Goal: Browse casually: Explore the website without a specific task or goal

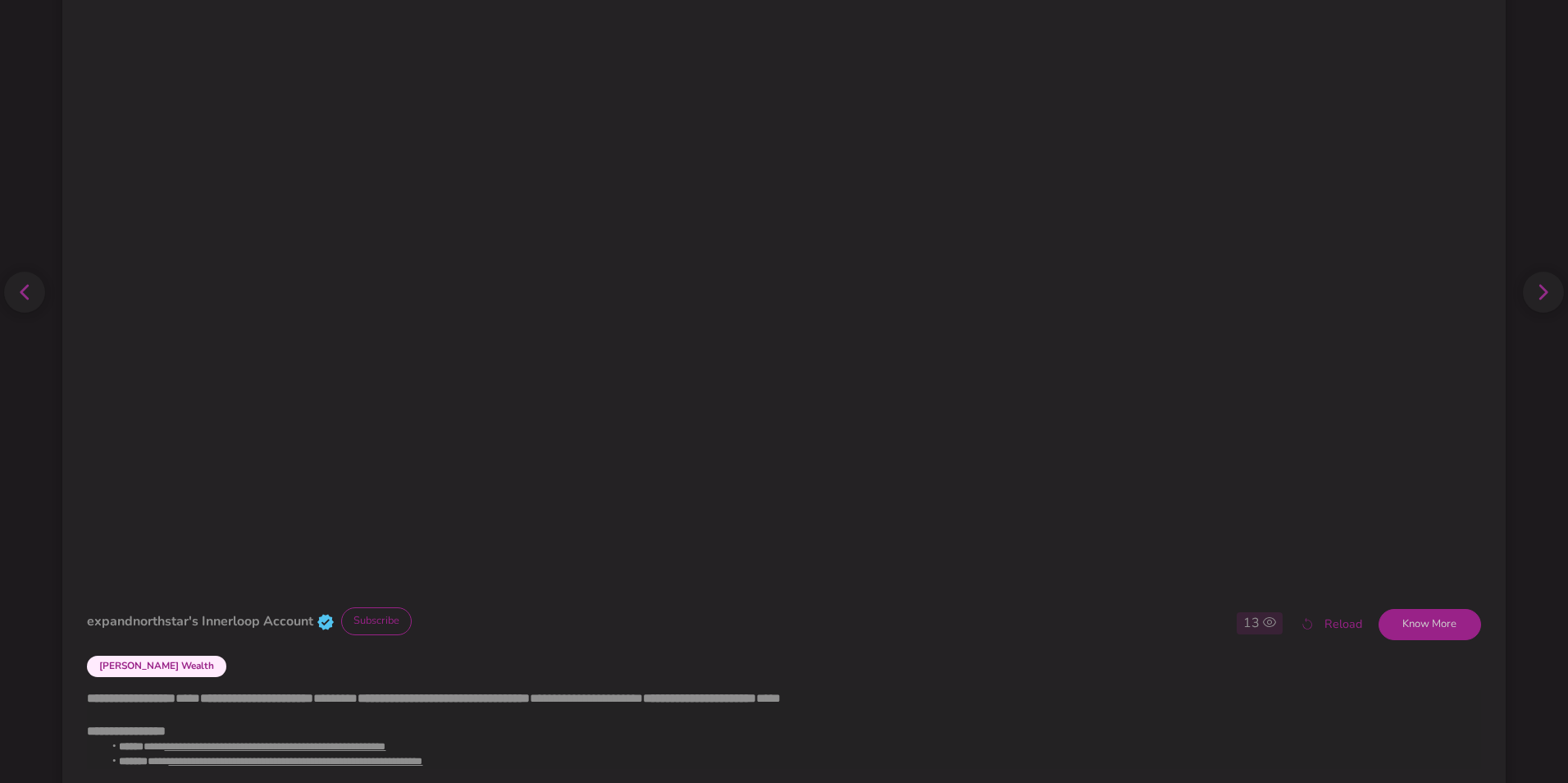
scroll to position [152, 0]
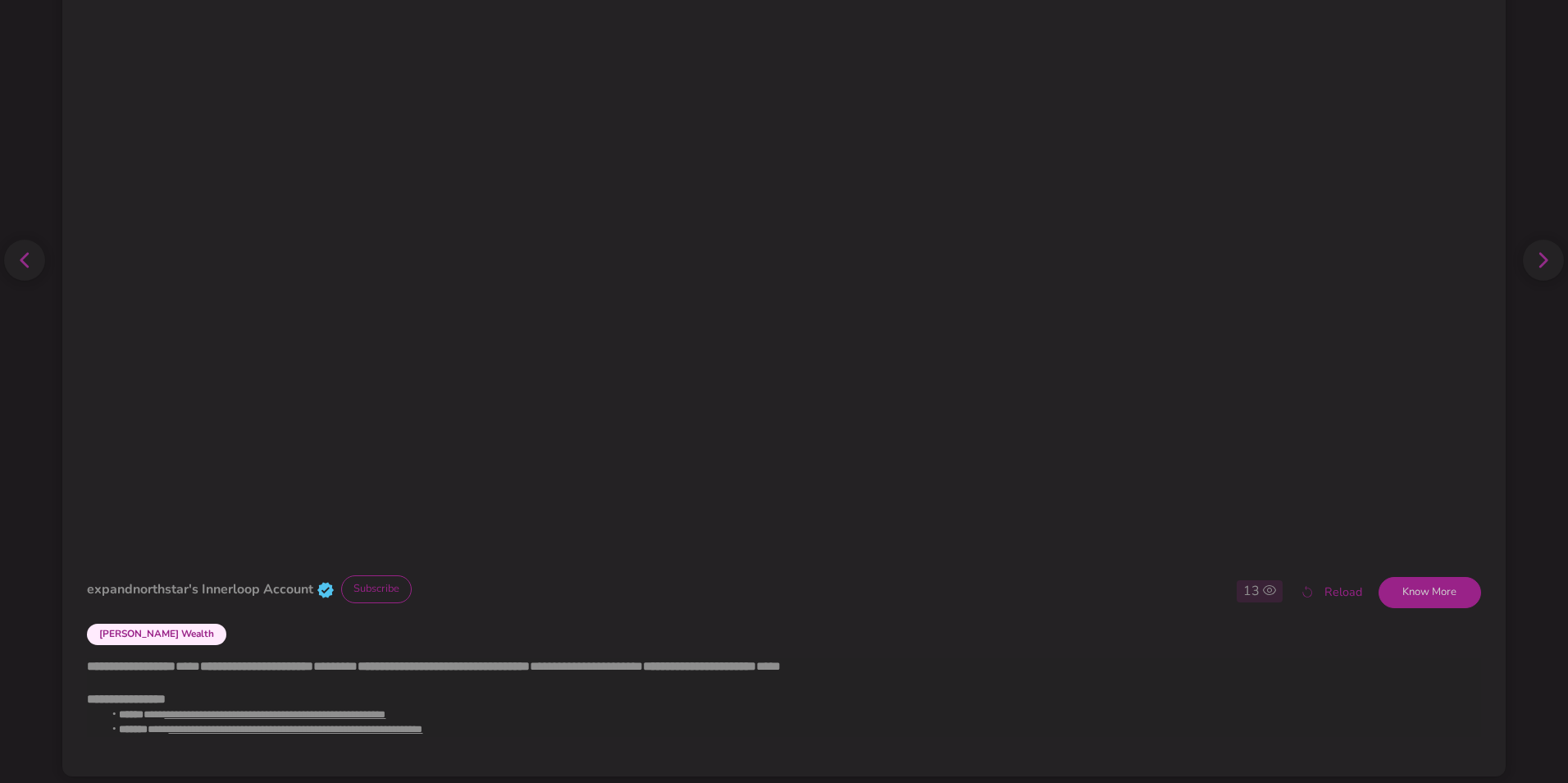
click at [214, 642] on div "[PERSON_NAME] Wealth" at bounding box center [784, 637] width 1393 height 29
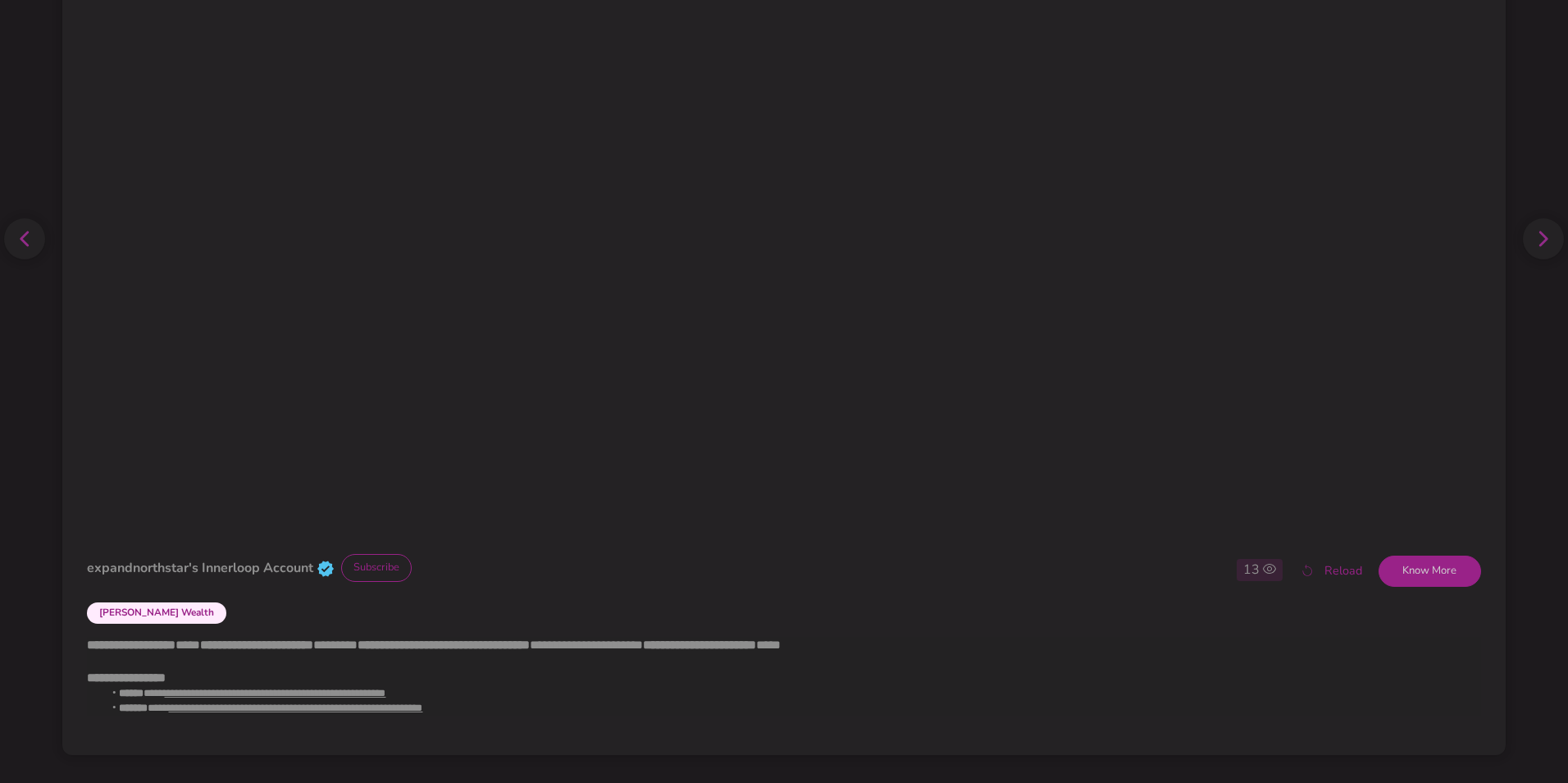
scroll to position [177, 0]
click at [1408, 577] on button "Know More" at bounding box center [1430, 568] width 102 height 31
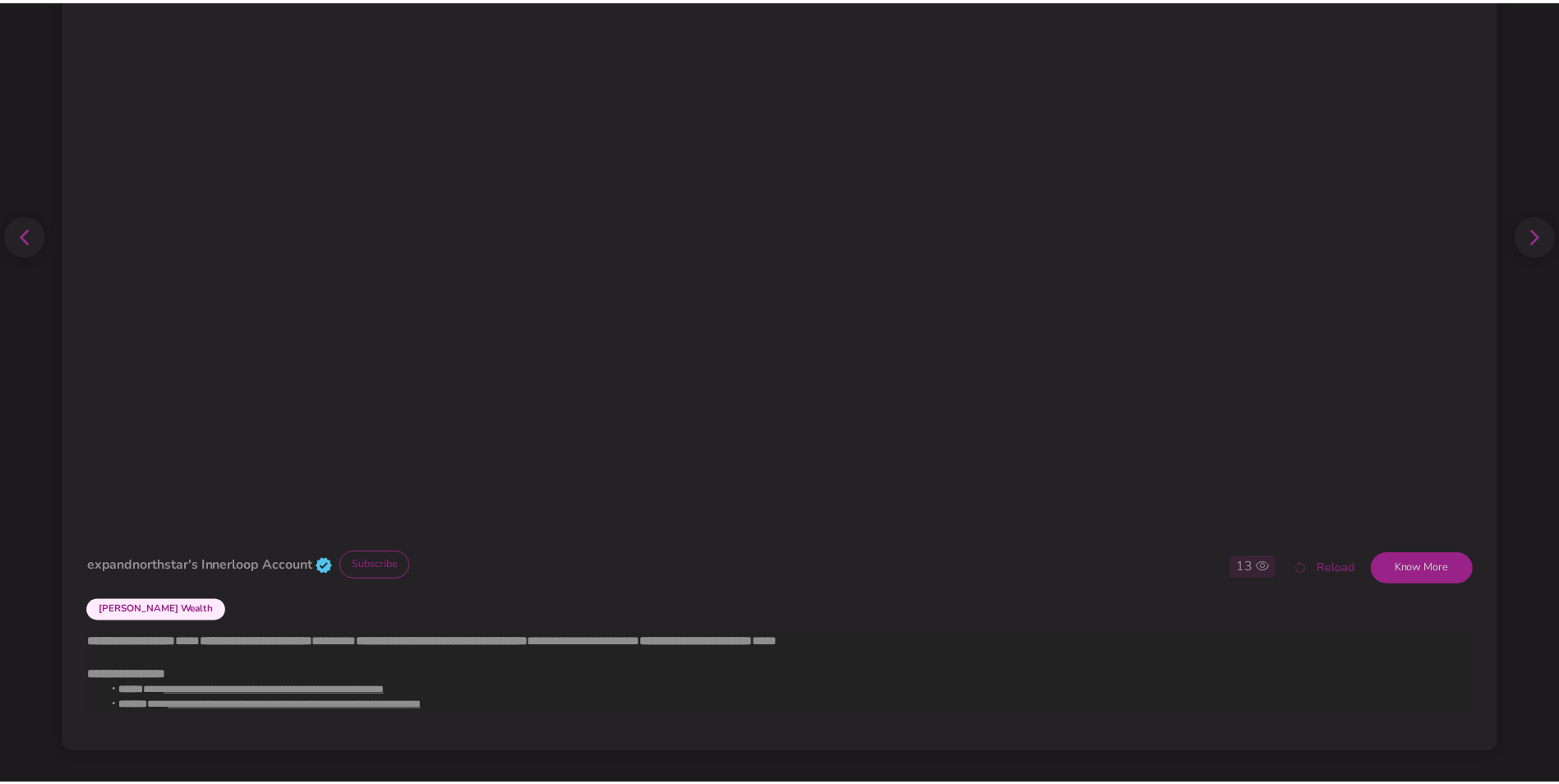
scroll to position [0, 0]
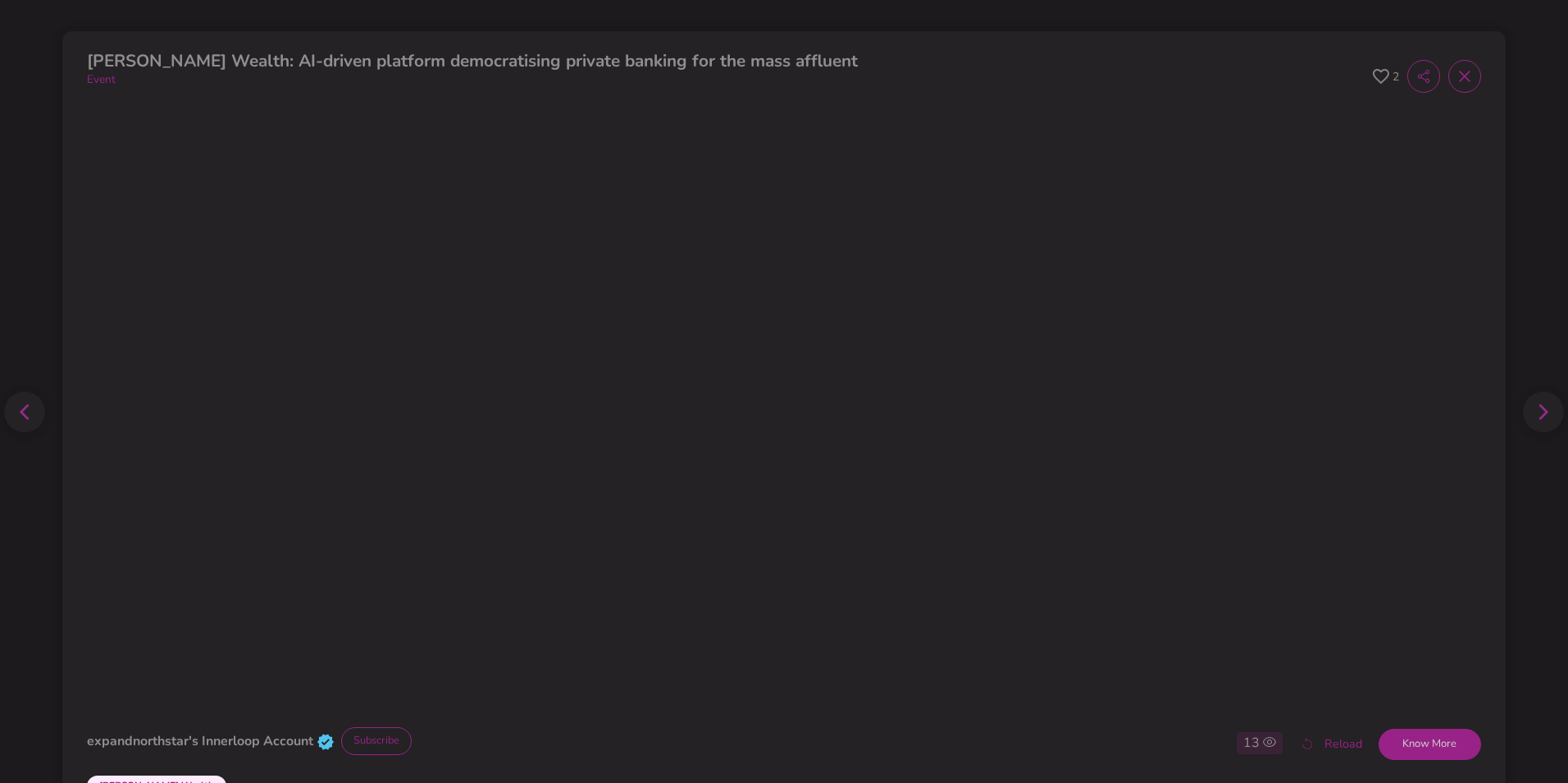
click at [1373, 74] on icon at bounding box center [1381, 77] width 16 height 15
click at [1457, 84] on icon at bounding box center [1464, 76] width 16 height 16
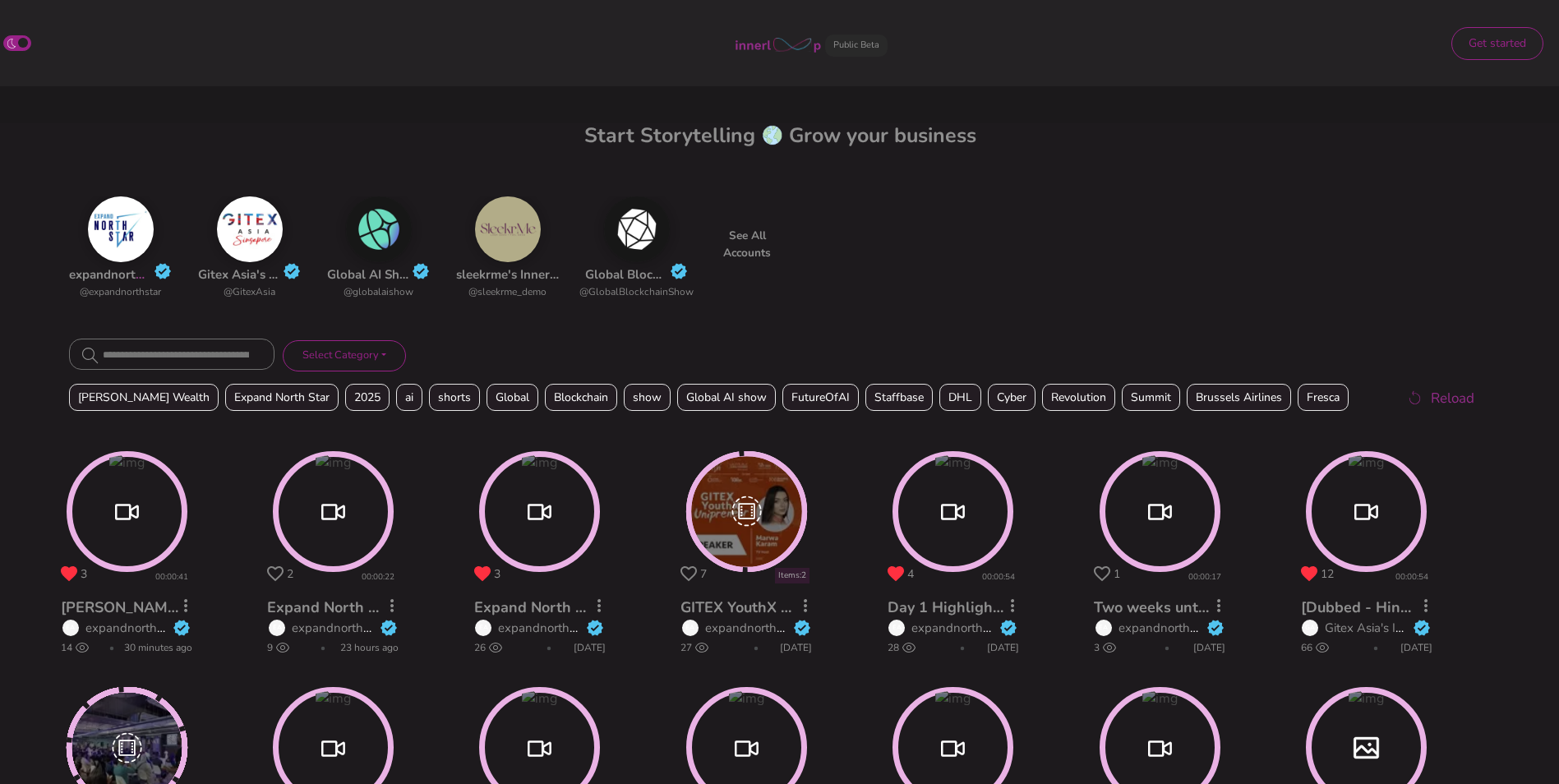
click at [135, 254] on img at bounding box center [121, 229] width 66 height 66
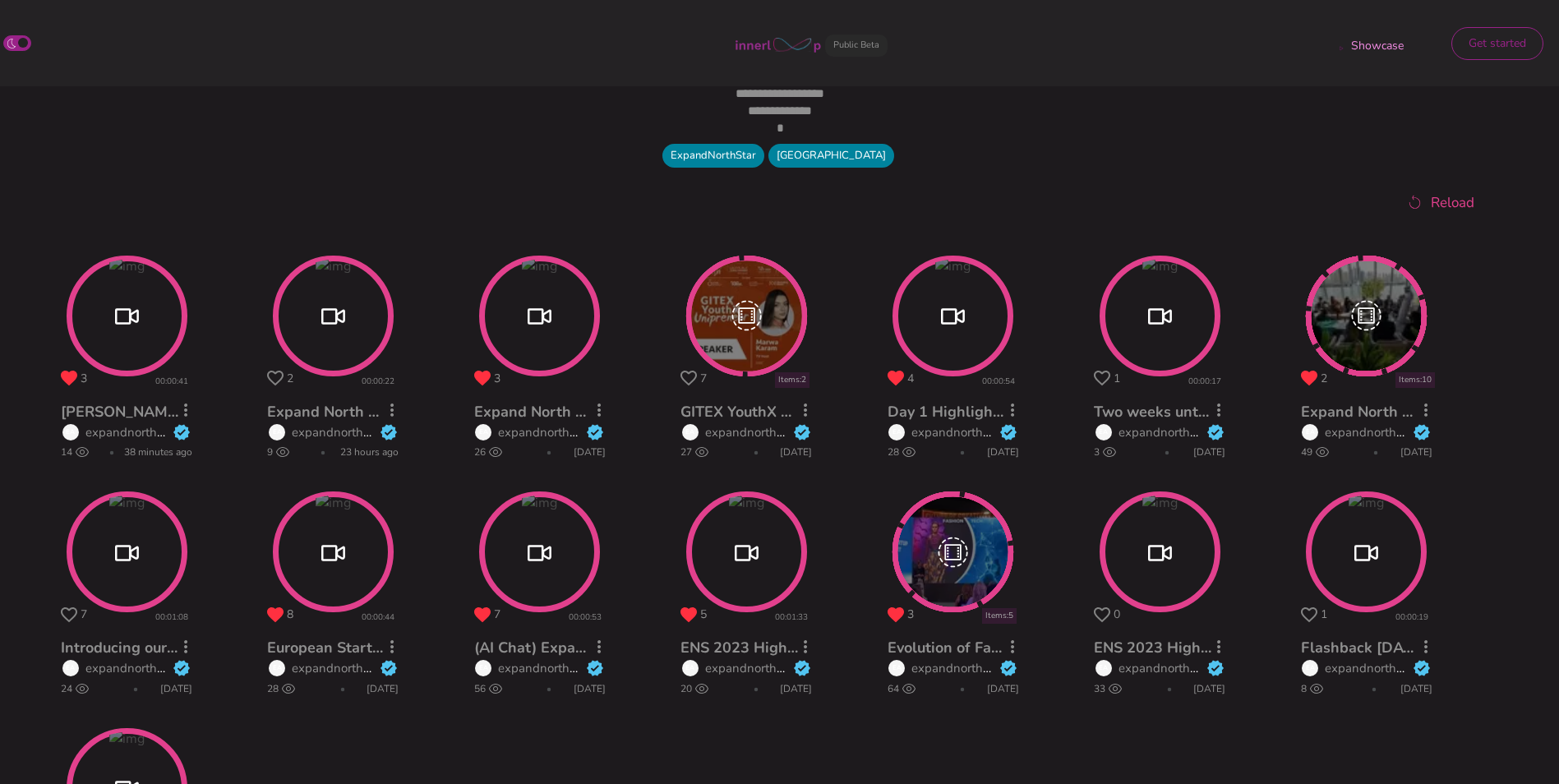
scroll to position [564, 0]
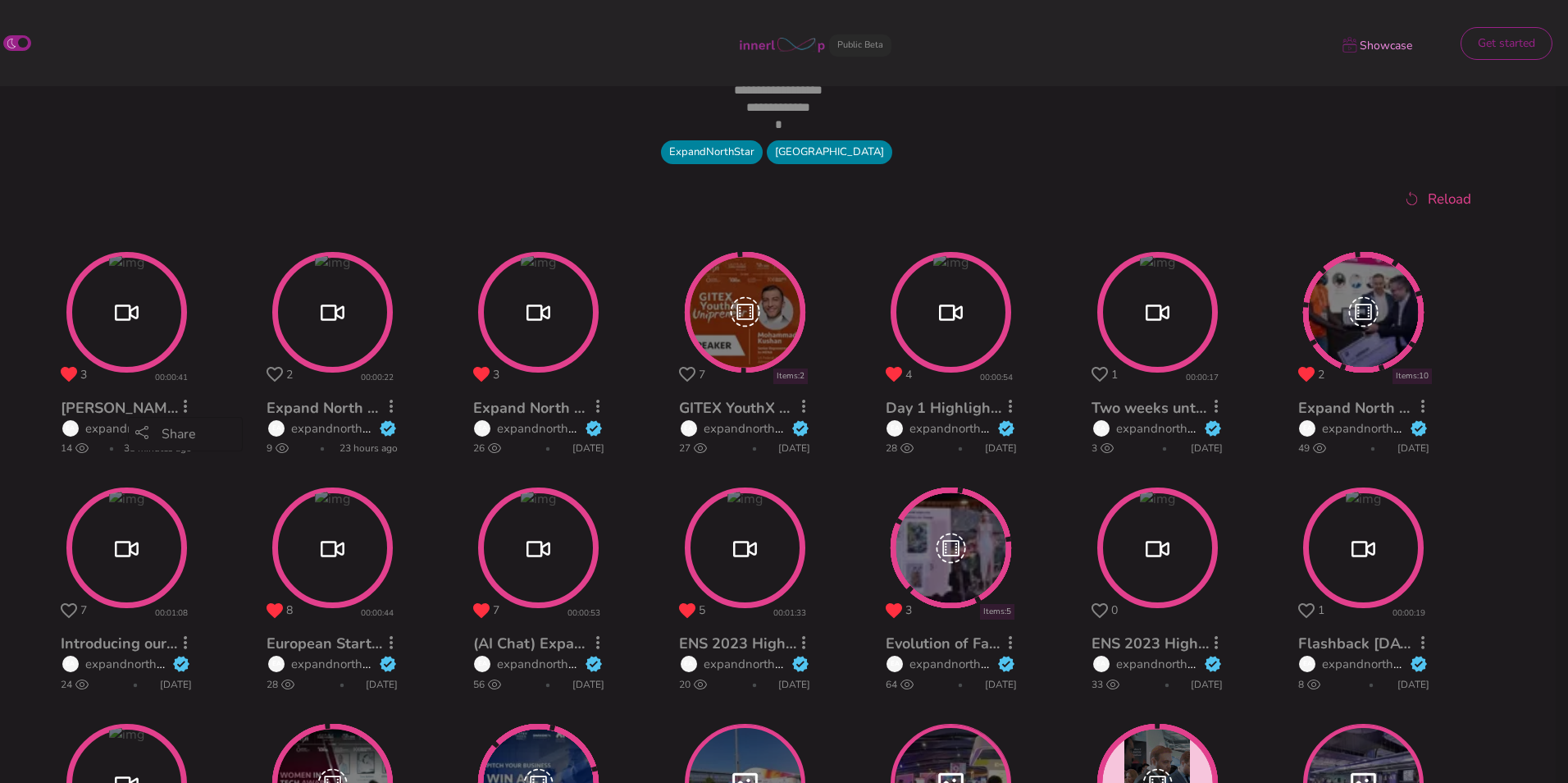
click at [180, 433] on div "Share" at bounding box center [185, 433] width 100 height 19
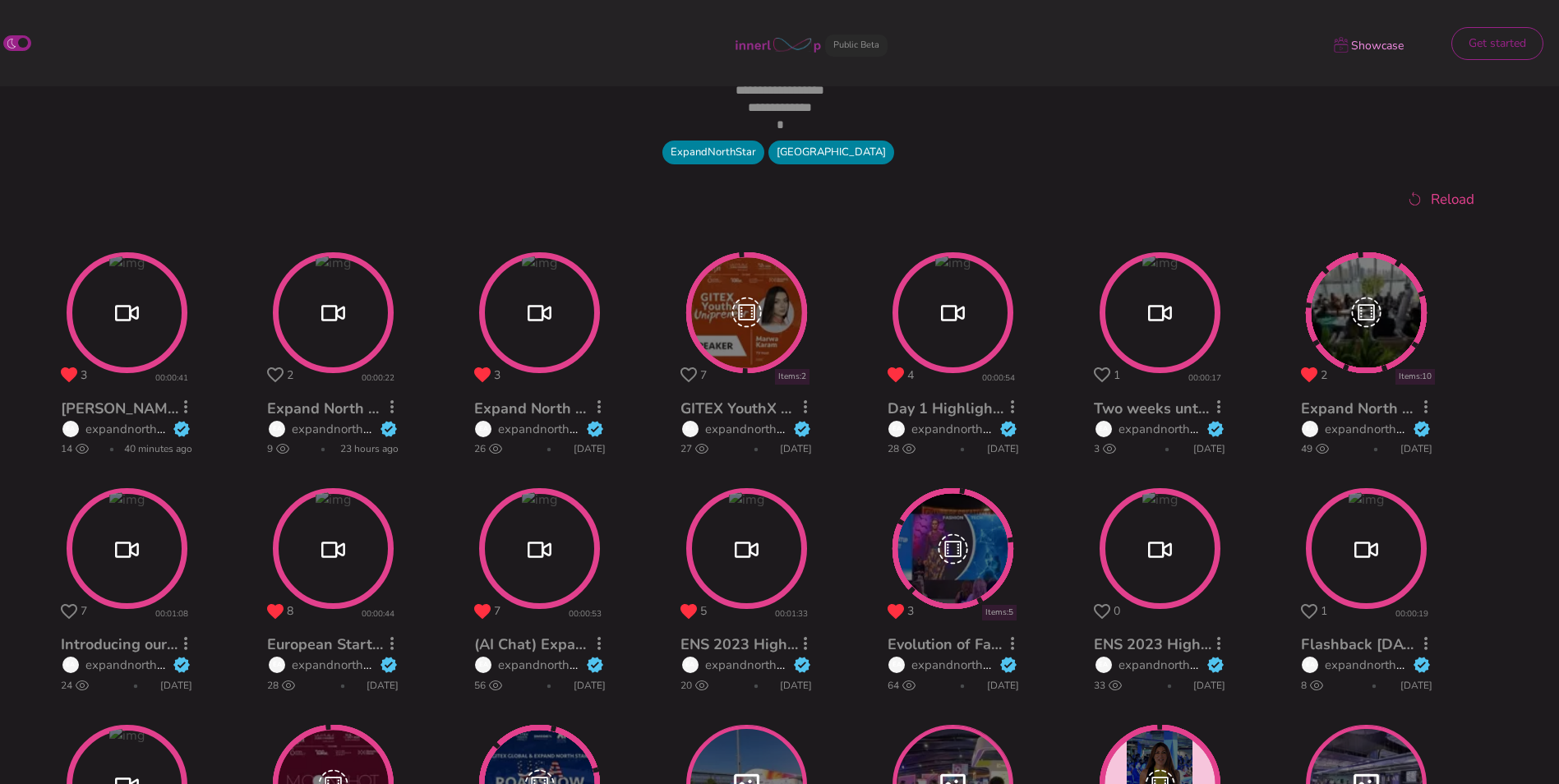
click at [1078, 158] on div "ExpandNorthStar Dubai Harbour" at bounding box center [780, 154] width 995 height 28
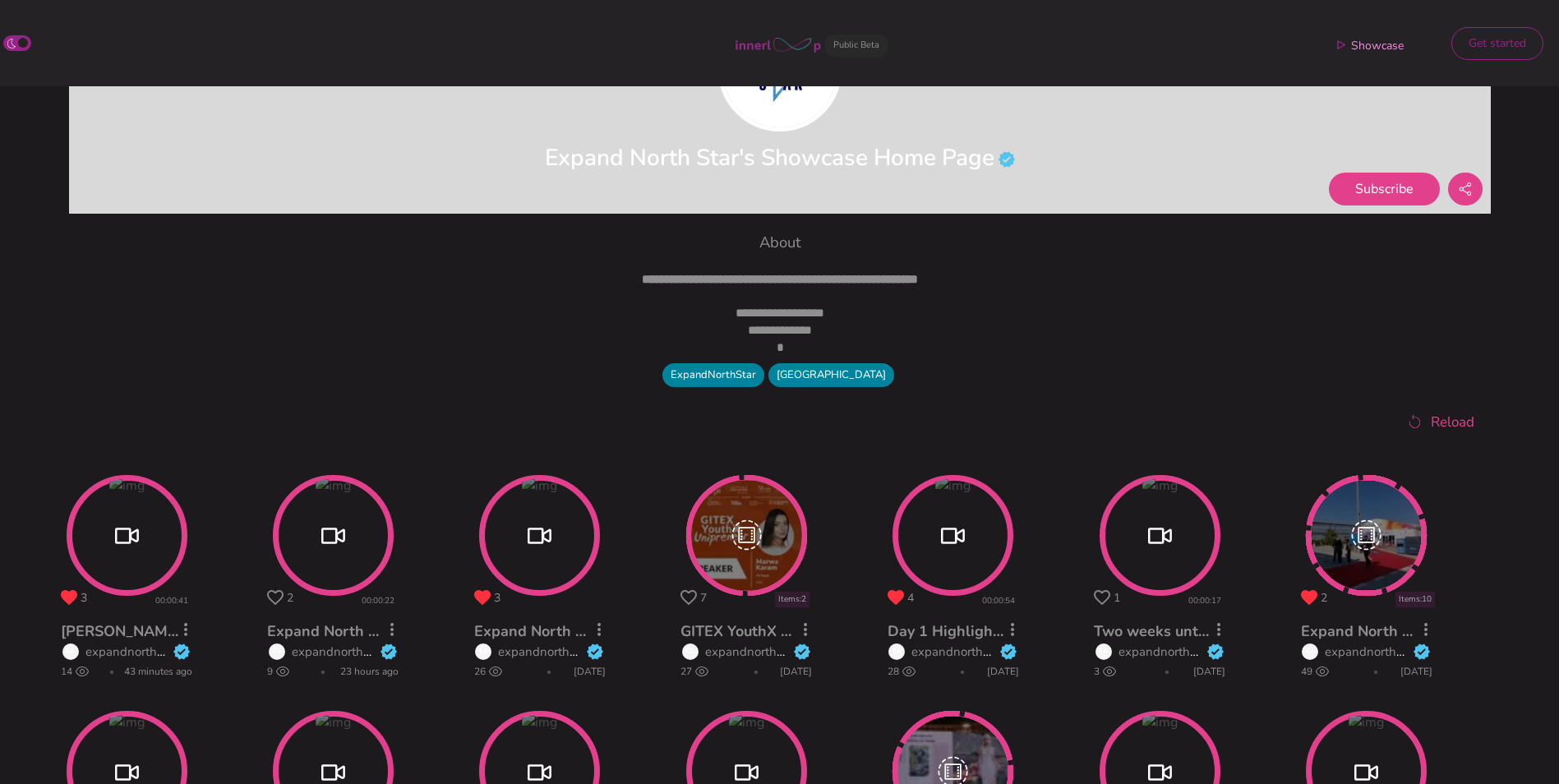
scroll to position [343, 0]
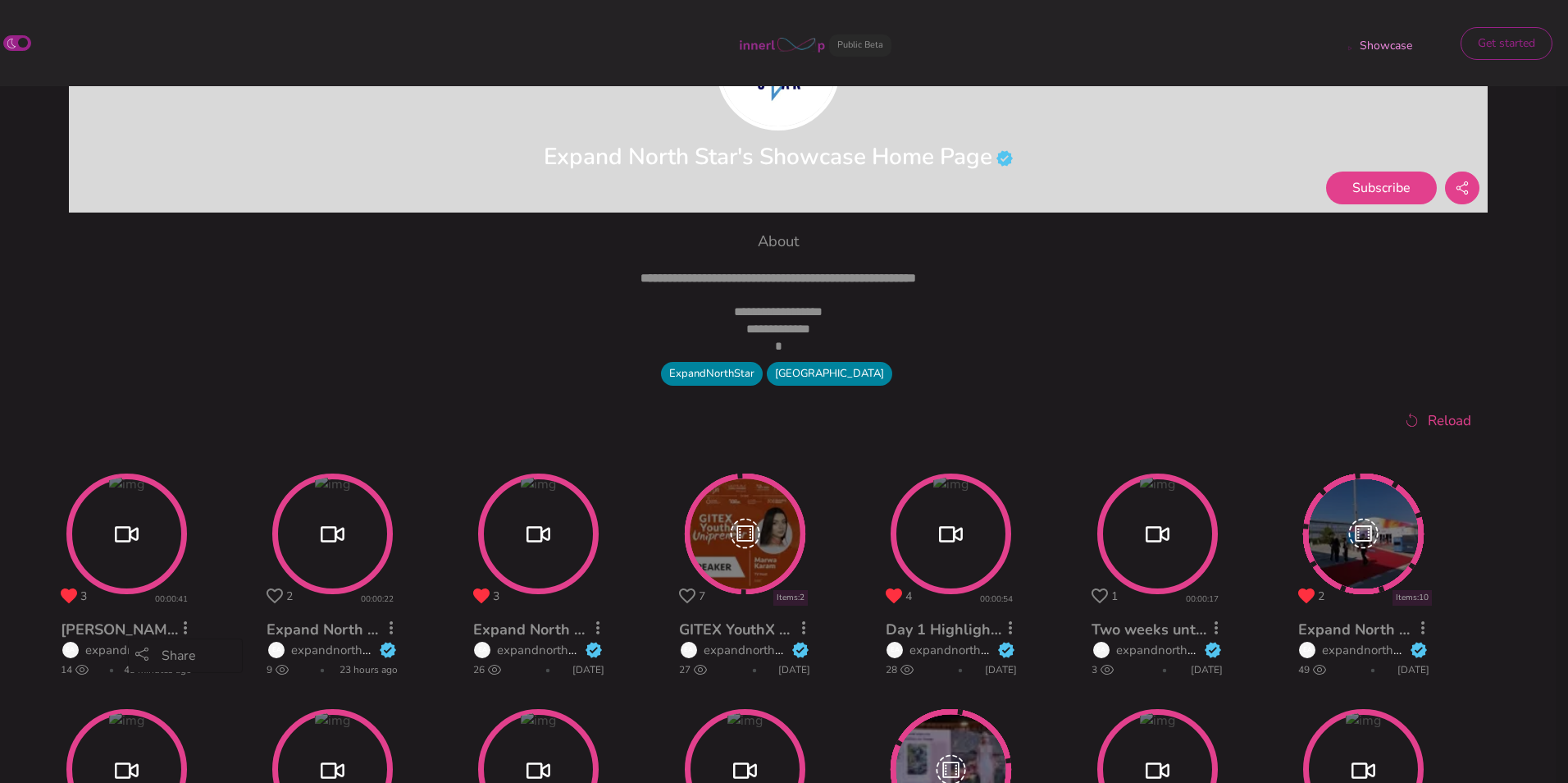
click at [183, 441] on html "**********" at bounding box center [784, 49] width 1568 height 783
click at [176, 655] on div "Share" at bounding box center [185, 655] width 100 height 19
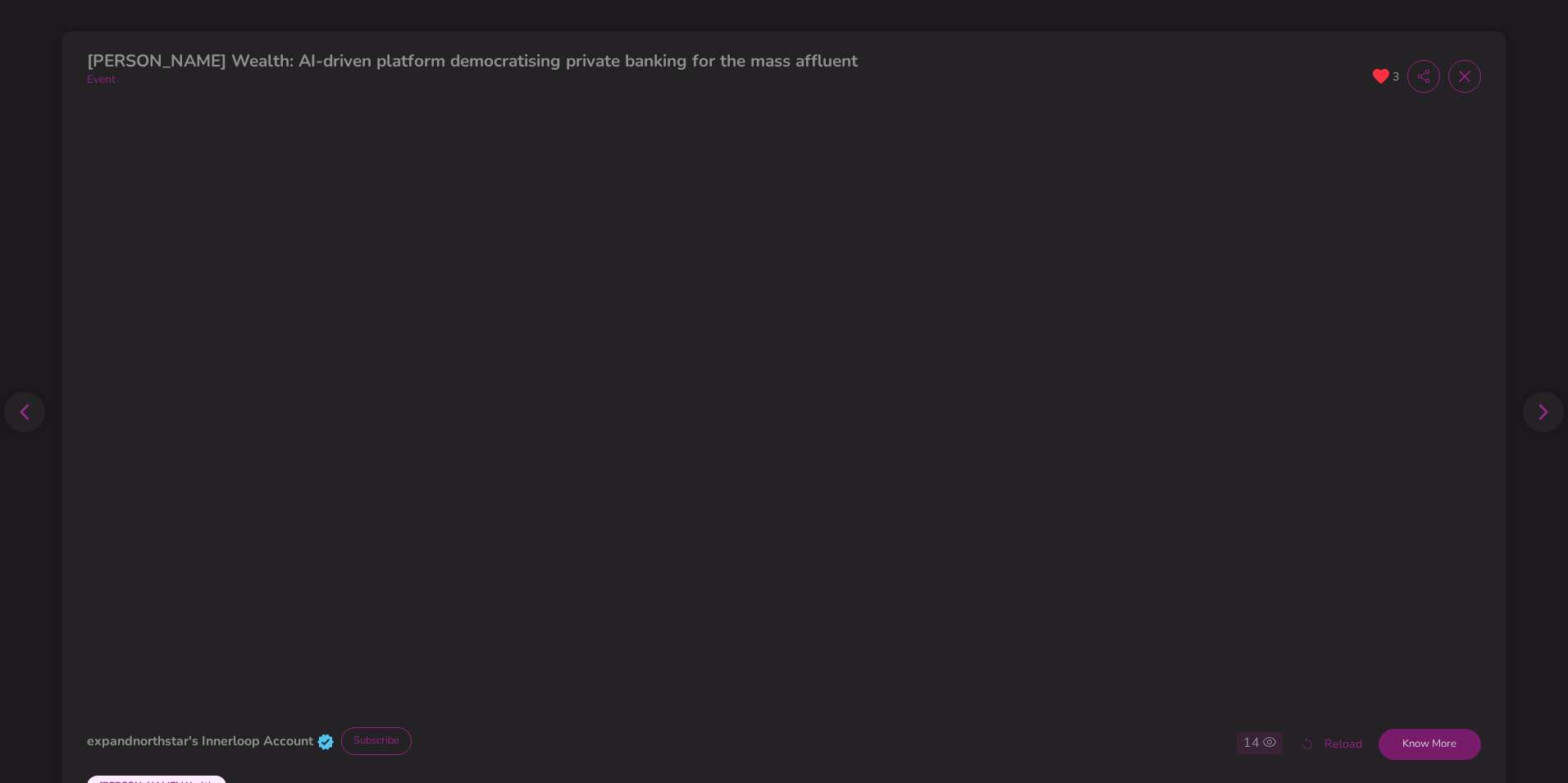
click at [1421, 743] on button "Know More" at bounding box center [1430, 744] width 102 height 31
click at [1459, 73] on icon at bounding box center [1464, 77] width 11 height 11
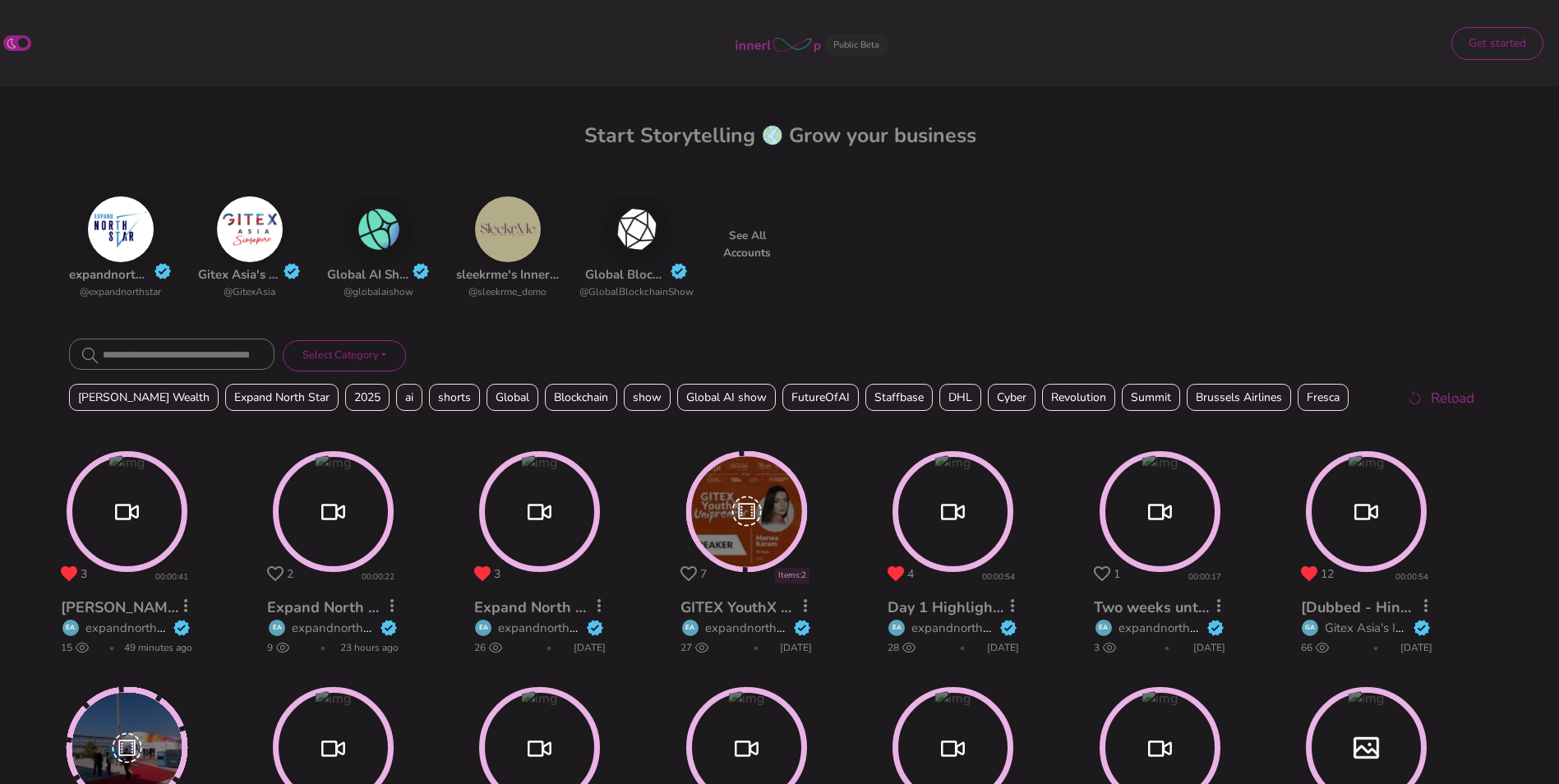
click at [996, 279] on div "expandnorthstar's Innerloop Account @expandnorthstar Gitex Asia's Innerloop Acc…" at bounding box center [780, 250] width 1422 height 108
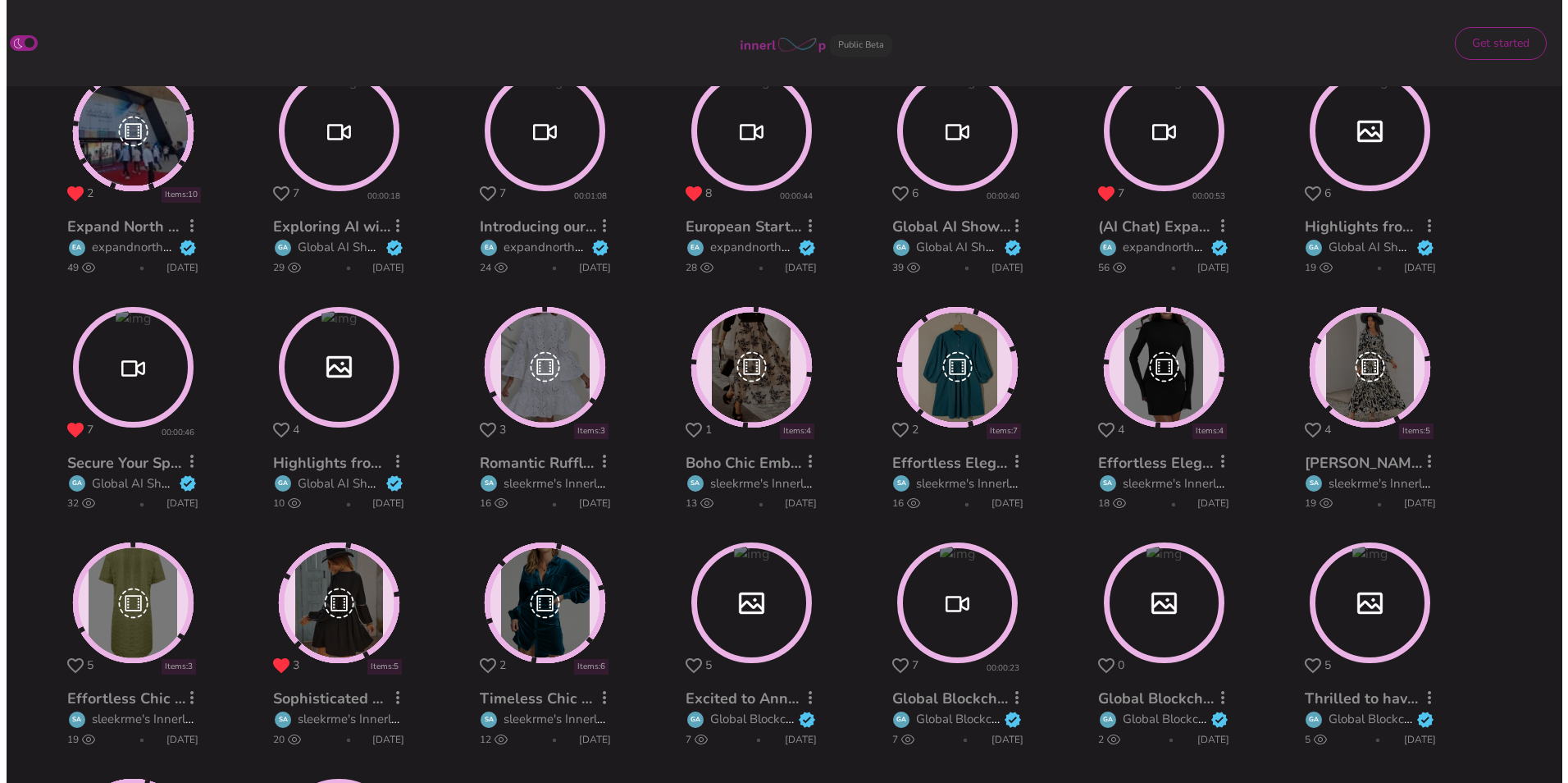
scroll to position [617, 0]
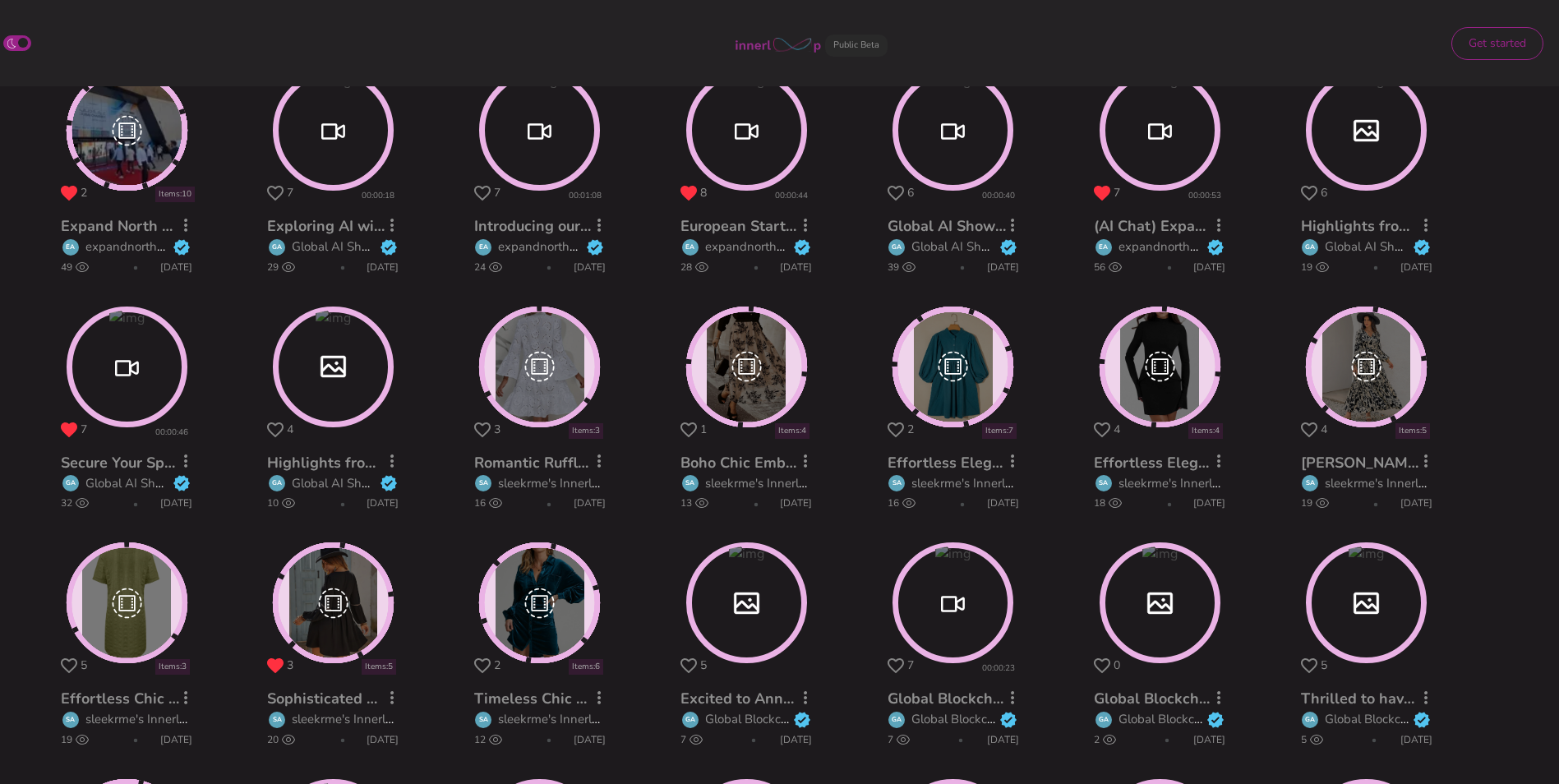
click at [741, 377] on circle at bounding box center [746, 367] width 117 height 117
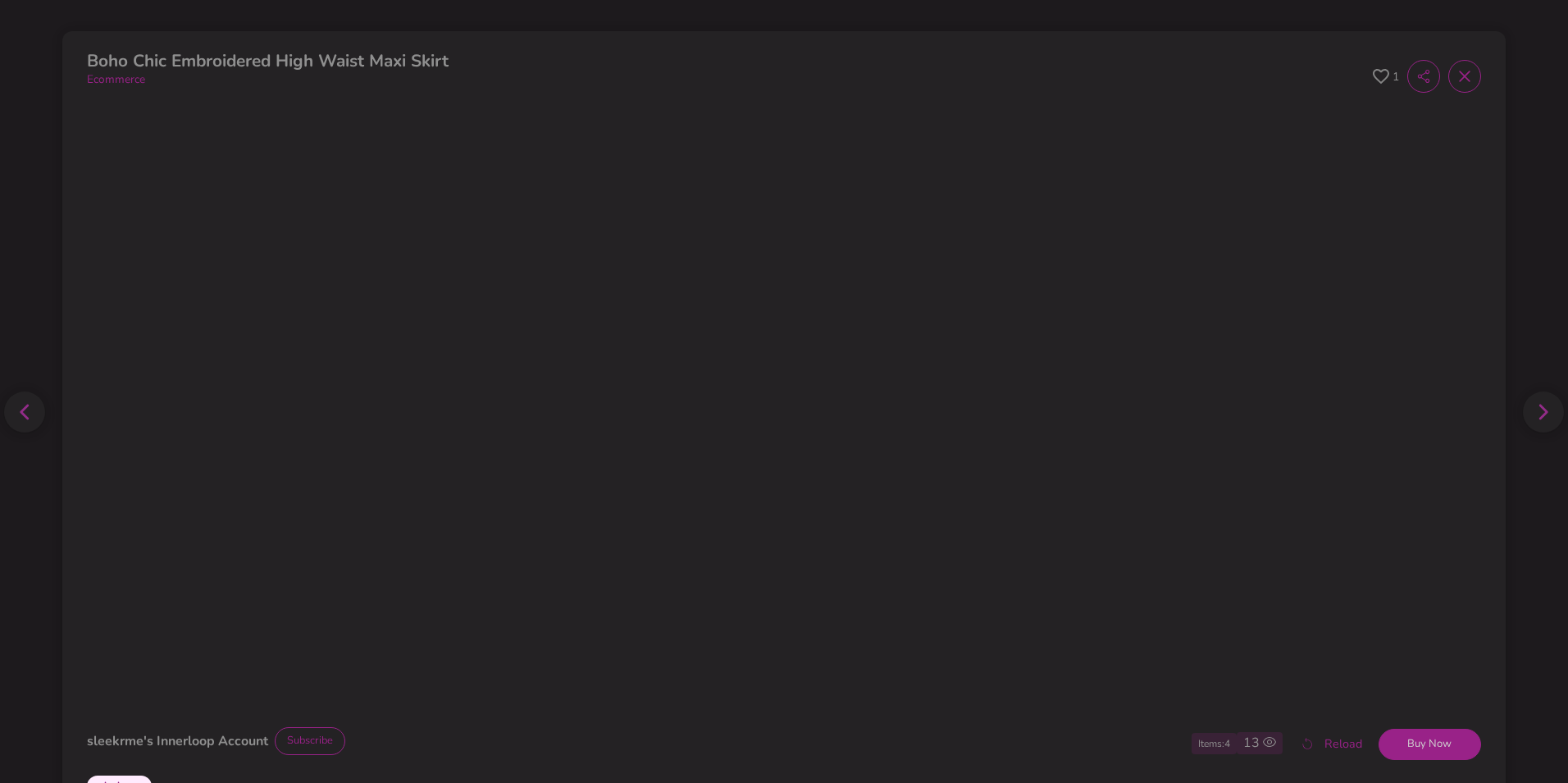
click at [1373, 70] on icon at bounding box center [1381, 76] width 16 height 14
click at [1459, 84] on span at bounding box center [1465, 76] width 33 height 33
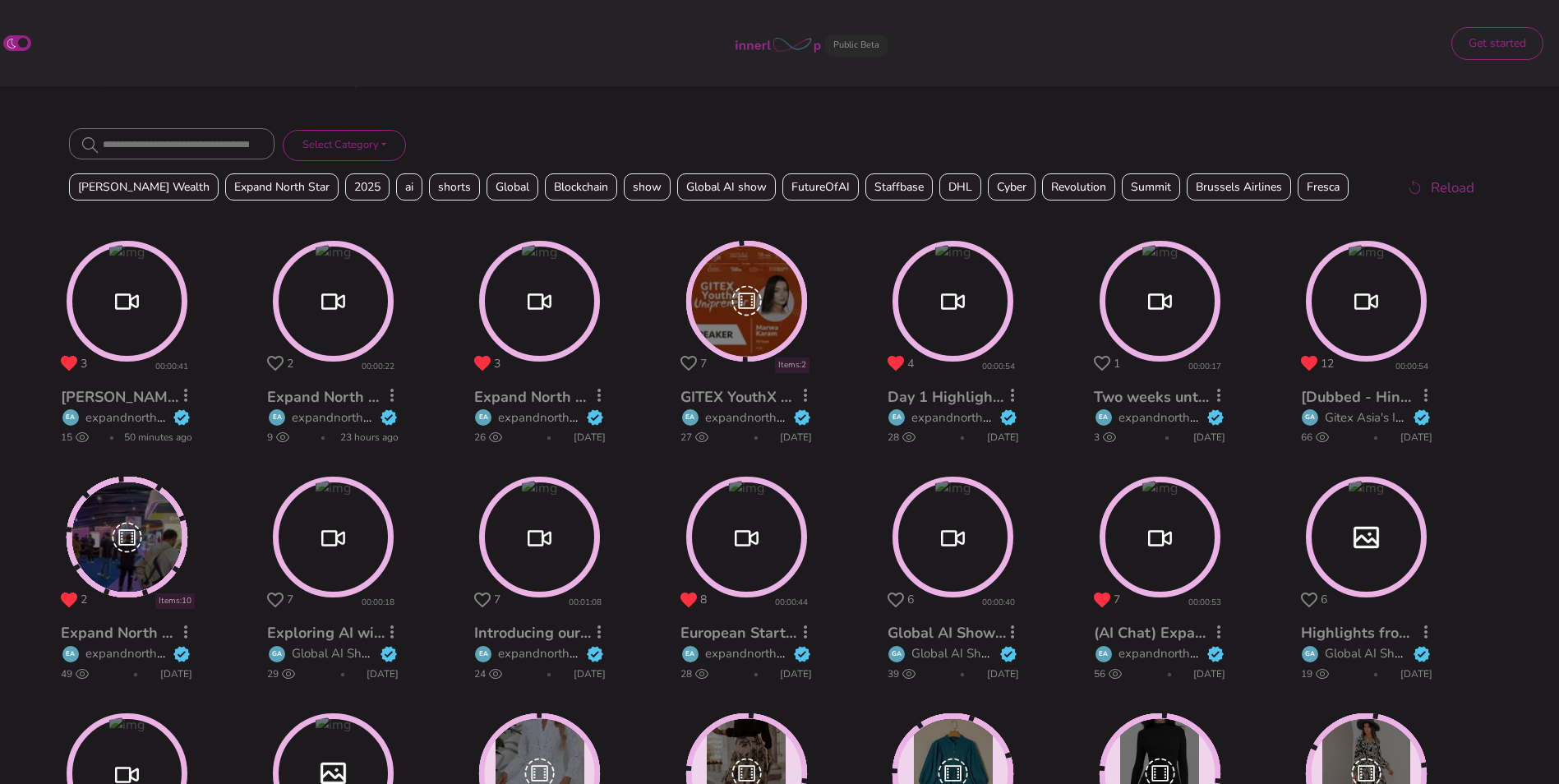
scroll to position [210, 0]
click at [957, 540] on circle at bounding box center [952, 537] width 116 height 116
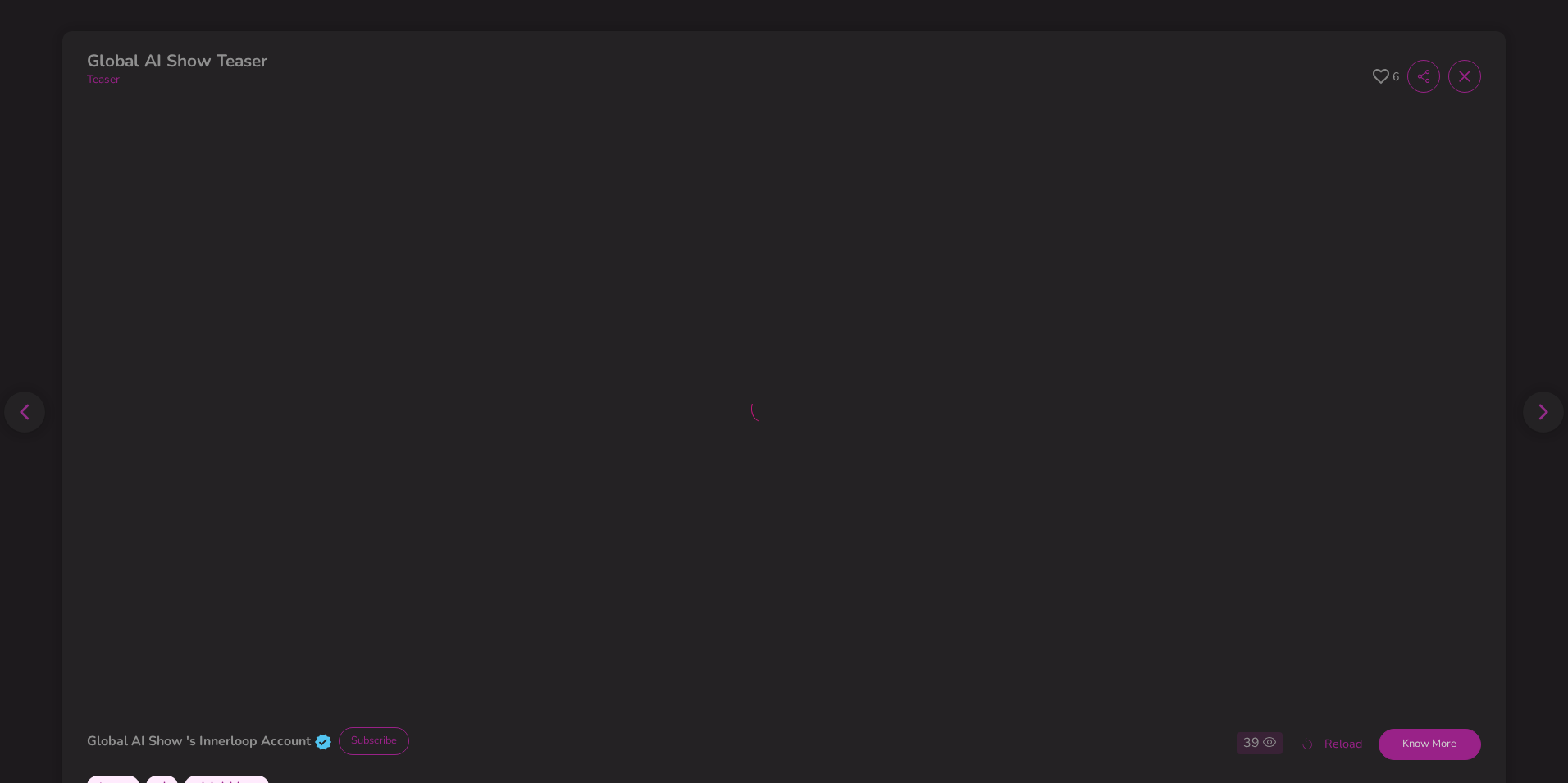
click at [1373, 80] on icon at bounding box center [1381, 77] width 16 height 15
click at [1457, 79] on icon at bounding box center [1464, 76] width 16 height 16
